Goal: Navigation & Orientation: Find specific page/section

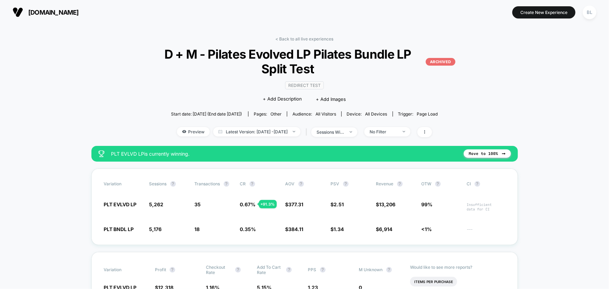
click at [305, 39] on link "< Back to all live experiences" at bounding box center [305, 38] width 58 height 5
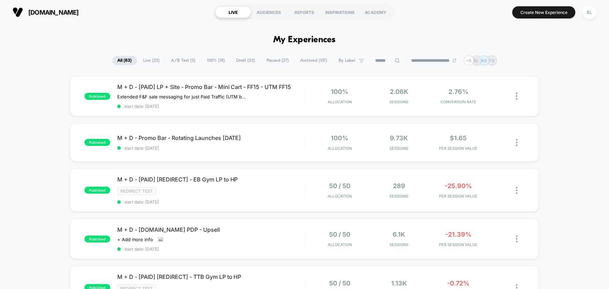
click at [152, 62] on span "Live ( 23 )" at bounding box center [151, 60] width 27 height 9
click at [178, 62] on span "A/B Test ( 5 )" at bounding box center [183, 60] width 35 height 9
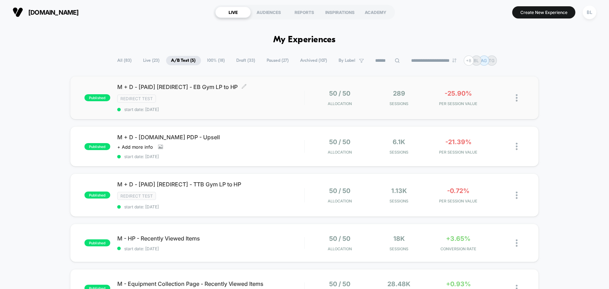
click at [273, 103] on div "M + D - [PAID] [REDIRECT] - EB Gym LP to HP Click to edit experience details Cl…" at bounding box center [210, 97] width 187 height 29
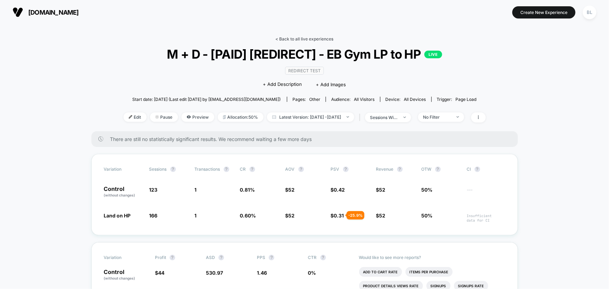
click at [312, 38] on link "< Back to all live experiences" at bounding box center [305, 38] width 58 height 5
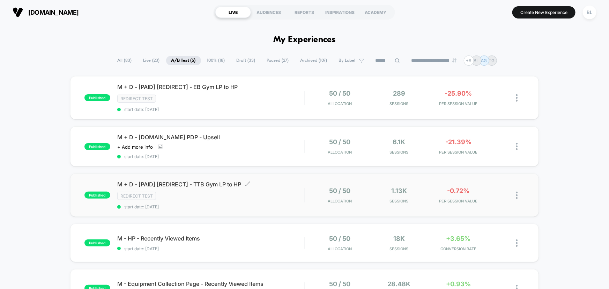
click at [283, 192] on div "Redirect Test" at bounding box center [210, 196] width 187 height 8
